Goal: Navigation & Orientation: Go to known website

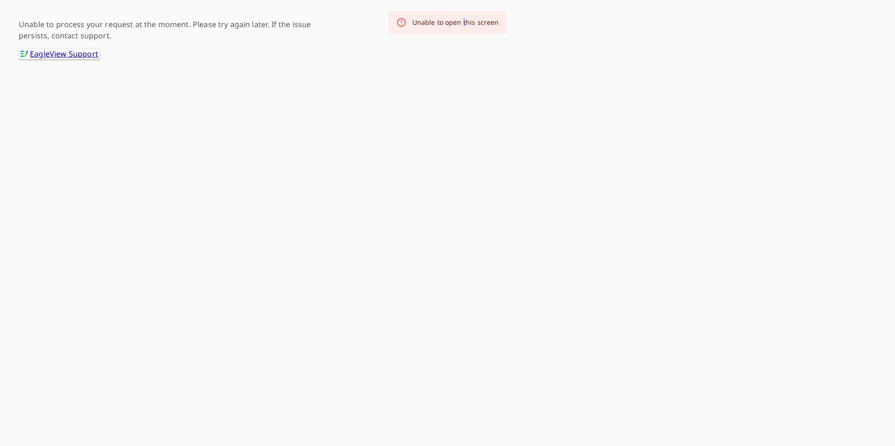
click at [464, 34] on div "Unable to open this screen" at bounding box center [447, 22] width 117 height 22
click at [46, 53] on link ".favicon_svg__cls-1{fill:#8ccc4c}.favicon_svg__cls-2{fill:#0098c5} EagleView Su…" at bounding box center [59, 54] width 81 height 11
click at [61, 57] on link ".favicon_svg__cls-1{fill:#8ccc4c}.favicon_svg__cls-2{fill:#0098c5} EagleView Su…" at bounding box center [59, 54] width 81 height 11
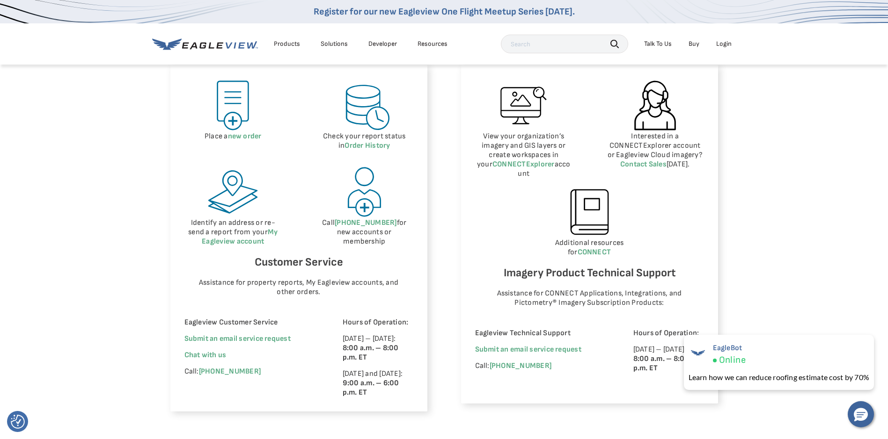
scroll to position [464, 0]
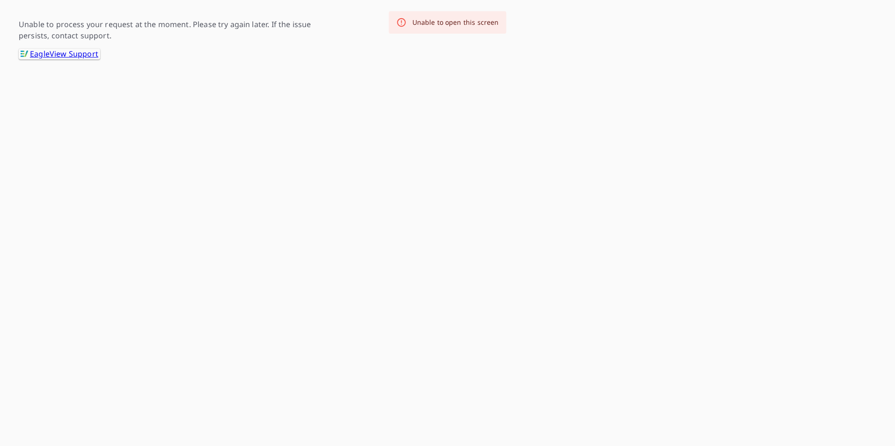
drag, startPoint x: 894, startPoint y: 0, endPoint x: 66, endPoint y: 53, distance: 829.9
click at [66, 53] on link ".favicon_svg__cls-1{fill:#8ccc4c}.favicon_svg__cls-2{fill:#0098c5} EagleView Su…" at bounding box center [59, 54] width 81 height 11
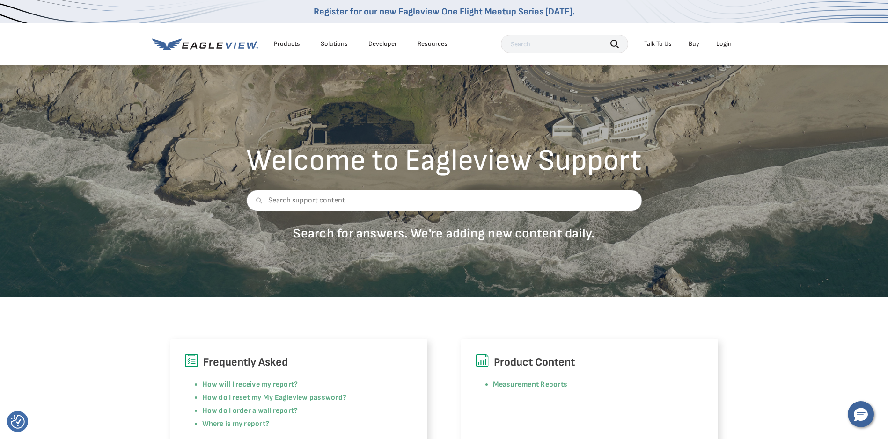
drag, startPoint x: 0, startPoint y: 0, endPoint x: 663, endPoint y: 19, distance: 662.9
click at [663, 19] on div "Register for our new Eagleview One Flight Meetup Series today." at bounding box center [444, 11] width 888 height 23
click at [727, 46] on div "Login" at bounding box center [723, 44] width 15 height 8
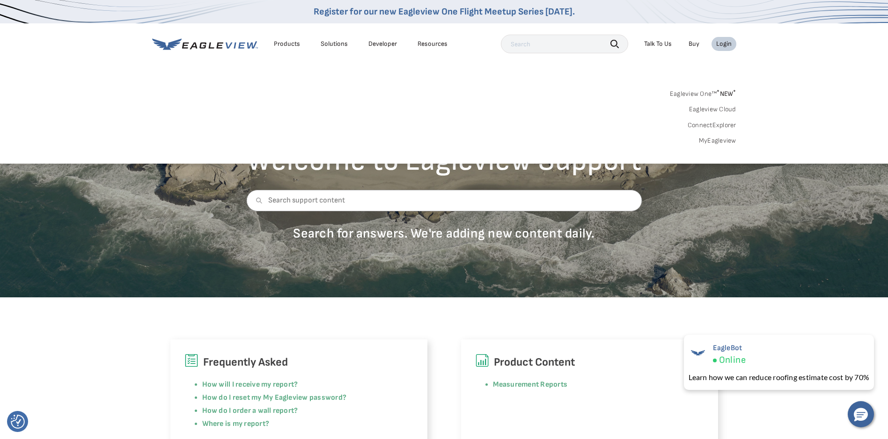
click at [727, 139] on link "MyEagleview" at bounding box center [717, 141] width 37 height 8
